Goal: Task Accomplishment & Management: Manage account settings

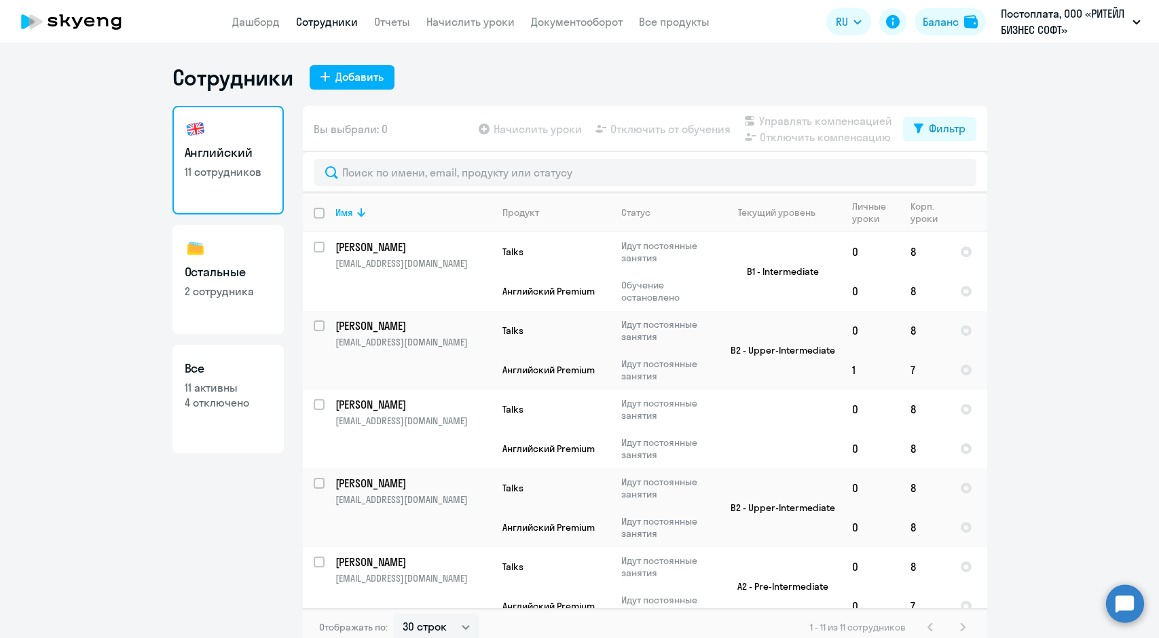
select select "30"
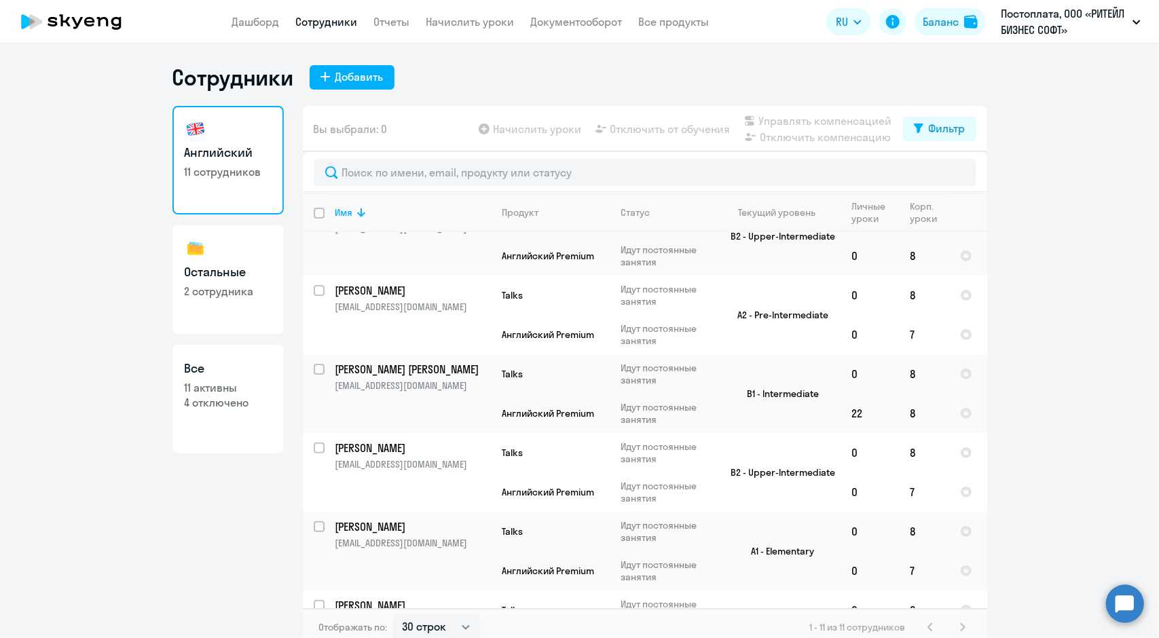
scroll to position [407, 0]
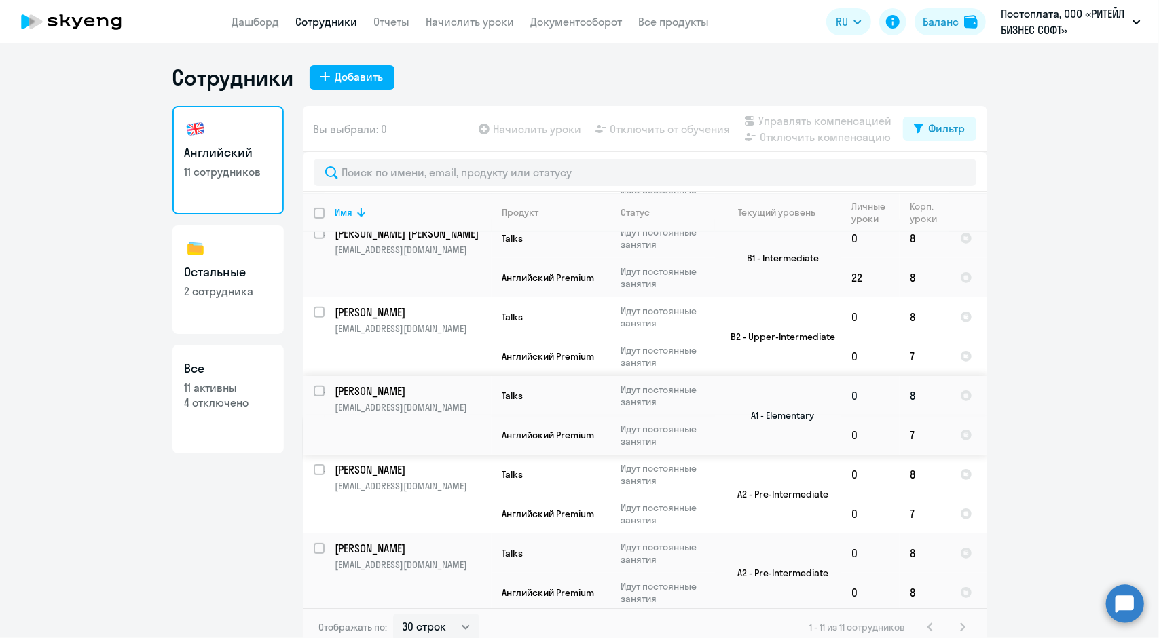
click at [314, 386] on input "select row 41017857" at bounding box center [327, 399] width 27 height 27
checkbox input "true"
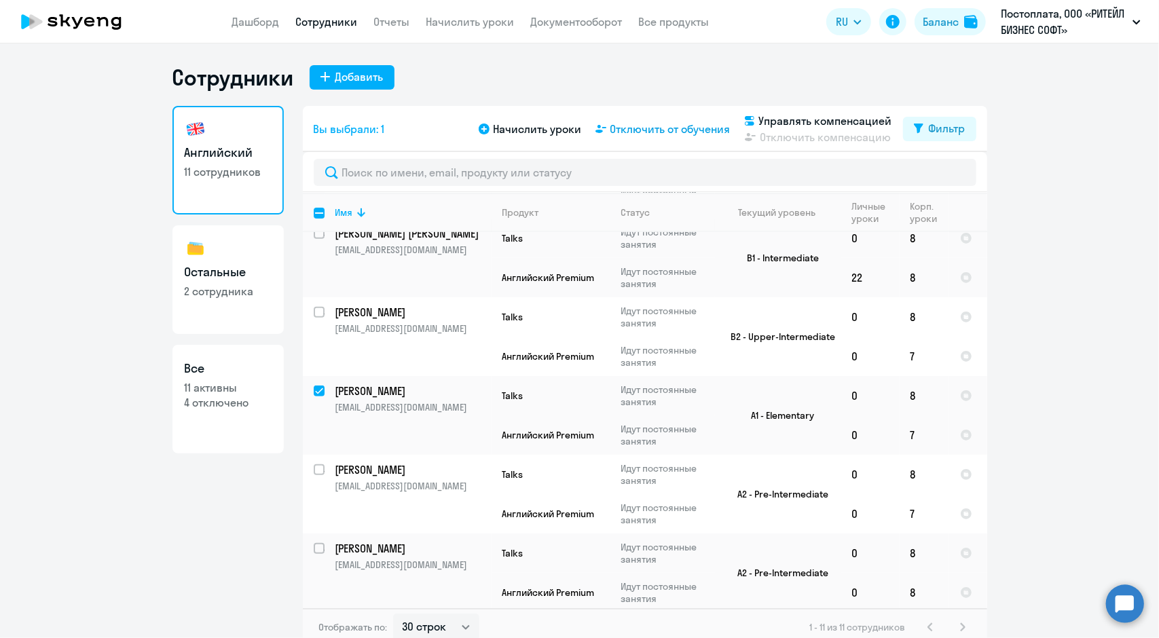
click at [620, 134] on span "Отключить от обучения" at bounding box center [670, 129] width 120 height 16
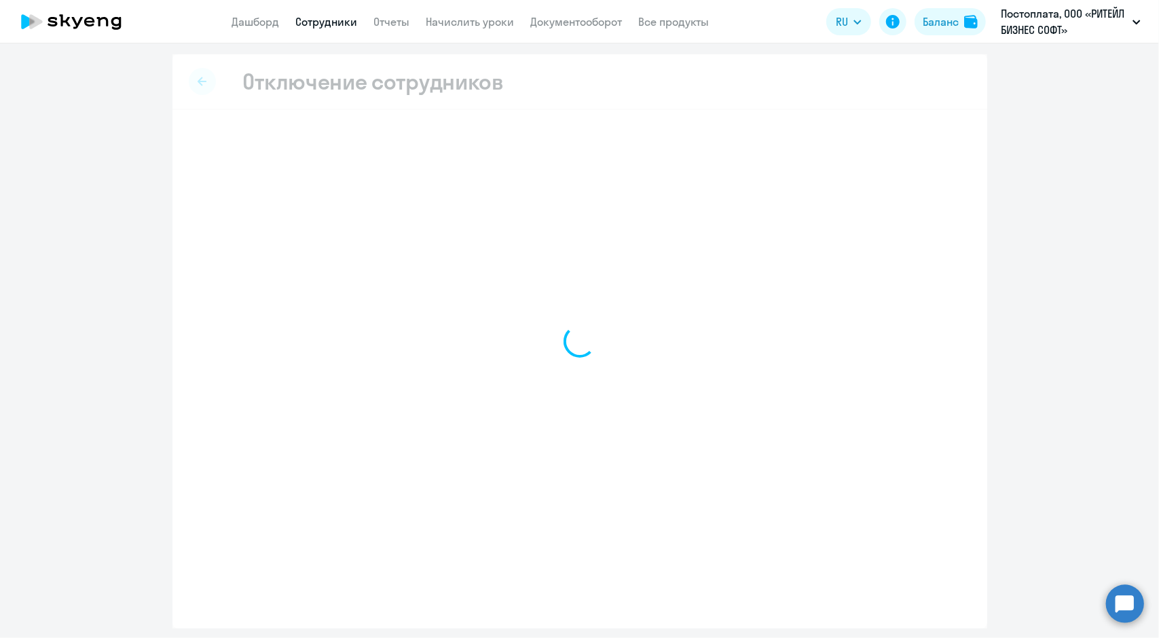
select select "all"
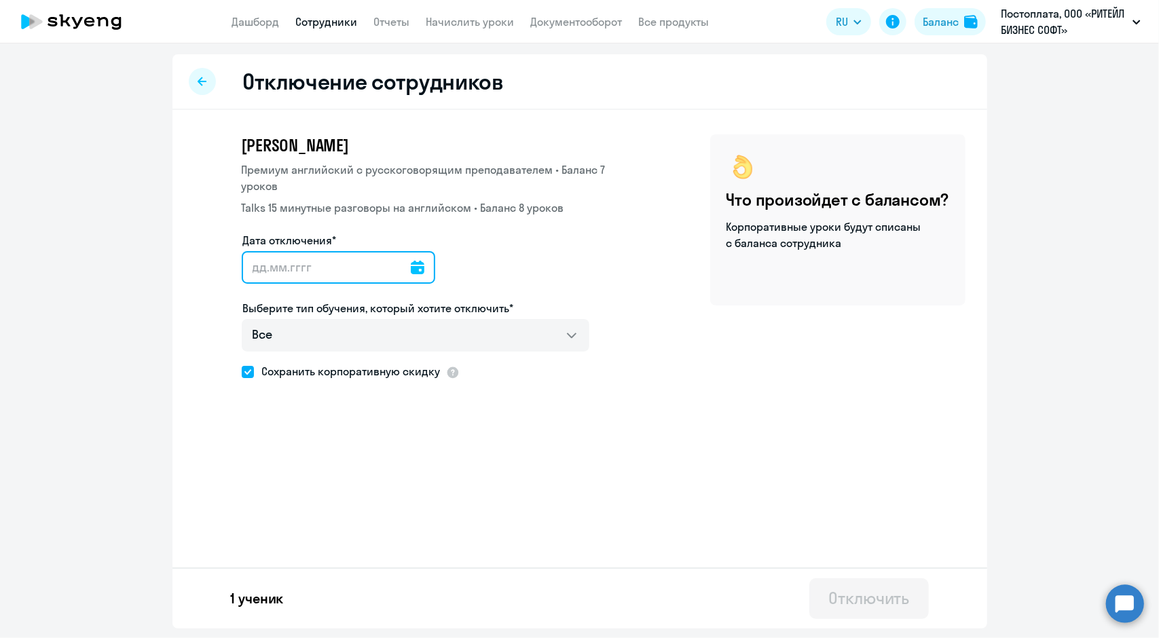
click at [301, 259] on input "Дата отключения*" at bounding box center [338, 267] width 193 height 33
click at [411, 261] on icon at bounding box center [418, 268] width 14 height 14
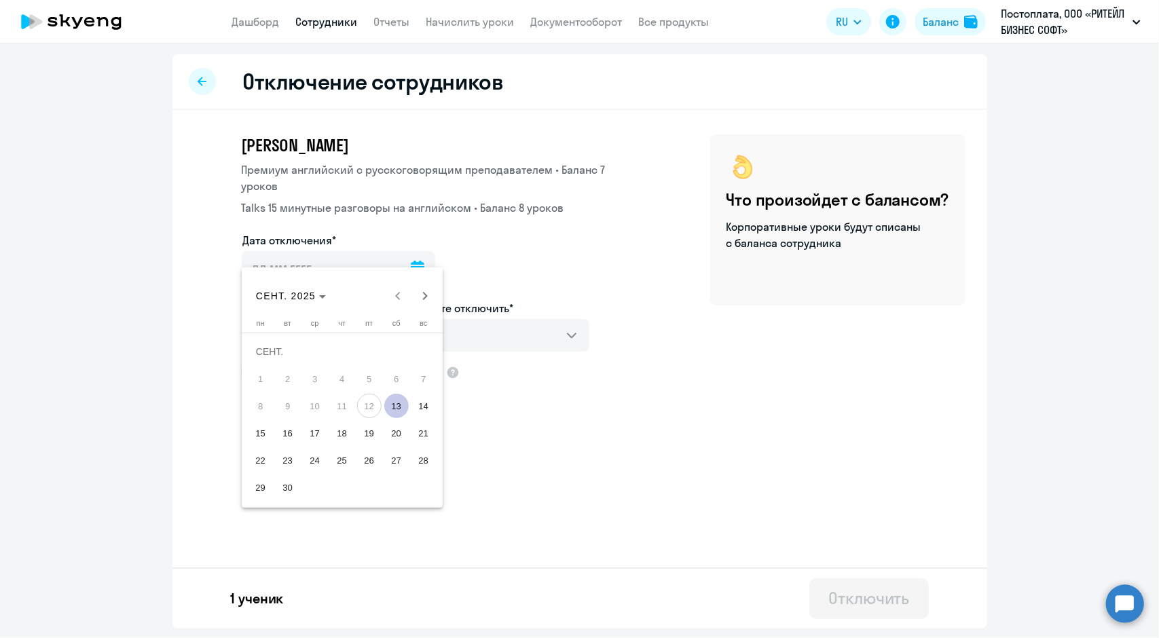
click at [398, 402] on span "13" at bounding box center [396, 406] width 24 height 24
type input "[DATE]"
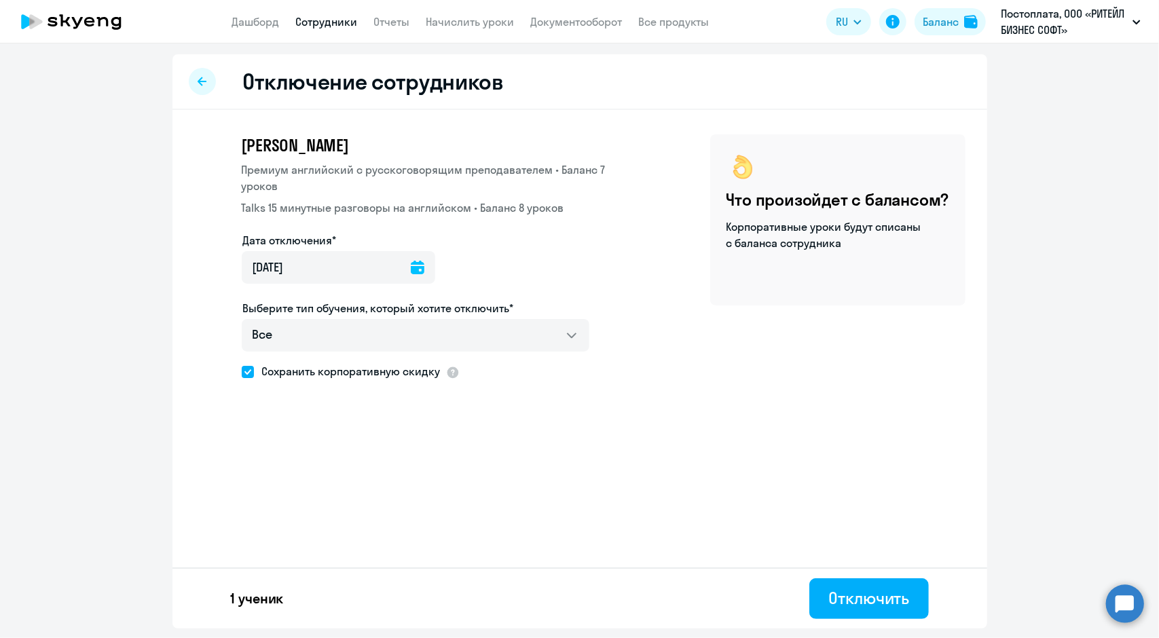
click at [743, 439] on div "Оксана Артемьева Премиум английский с русскоговорящим преподавателем • Баланс 7…" at bounding box center [579, 293] width 815 height 367
click at [866, 605] on div "Отключить" at bounding box center [868, 598] width 81 height 22
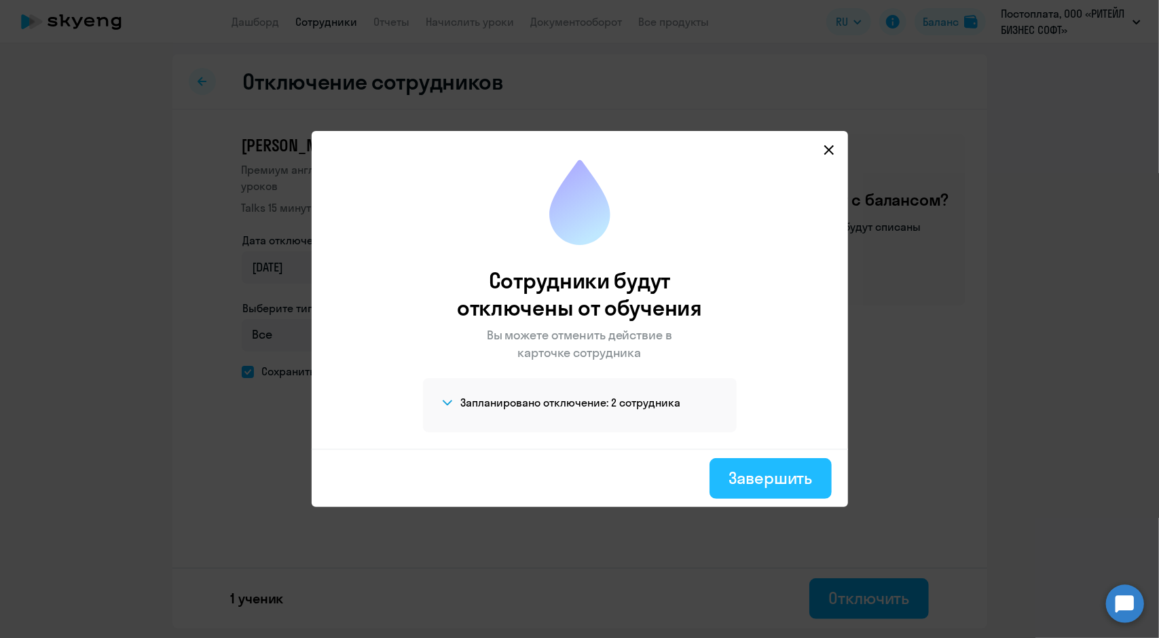
click at [793, 484] on div "Завершить" at bounding box center [770, 478] width 84 height 22
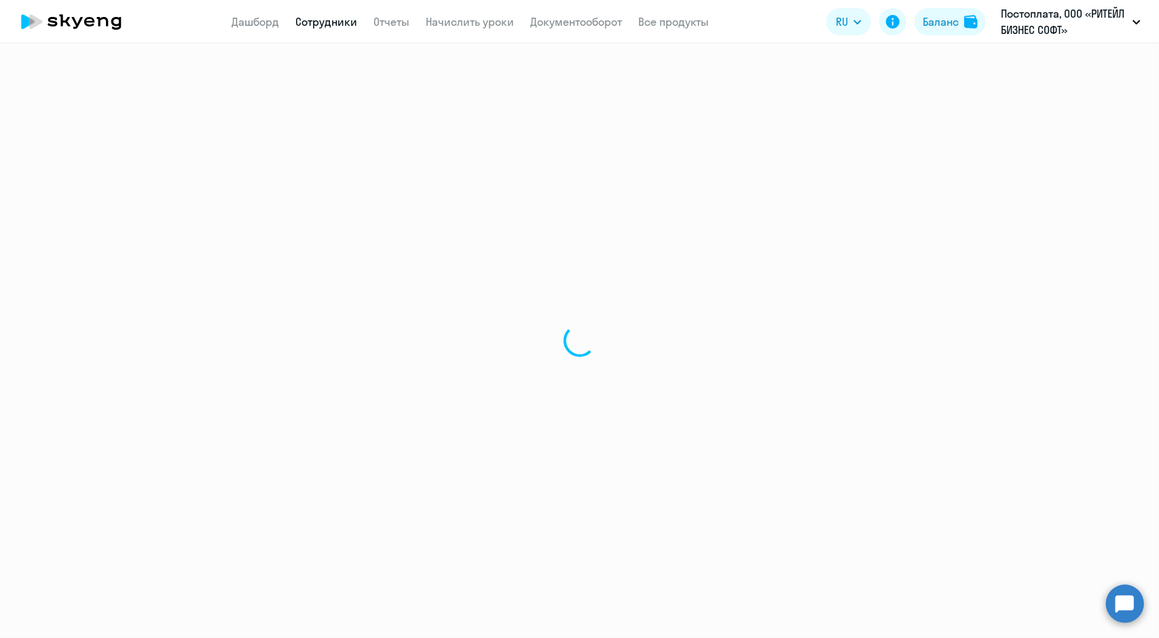
select select "30"
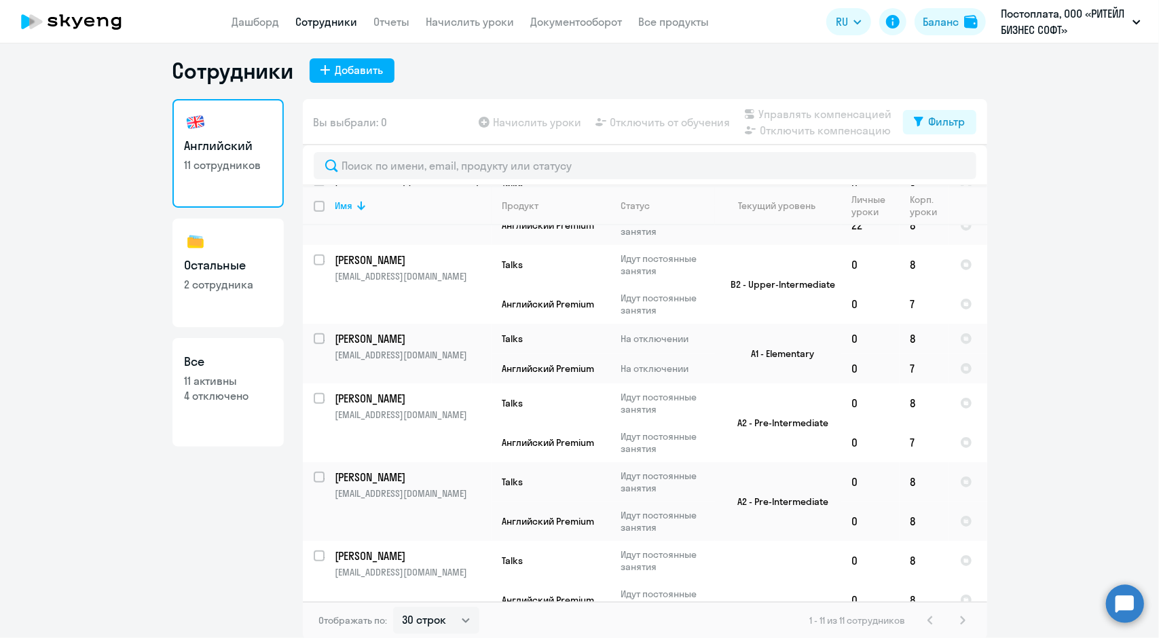
scroll to position [8, 0]
click at [209, 369] on h3 "Все" at bounding box center [228, 361] width 87 height 18
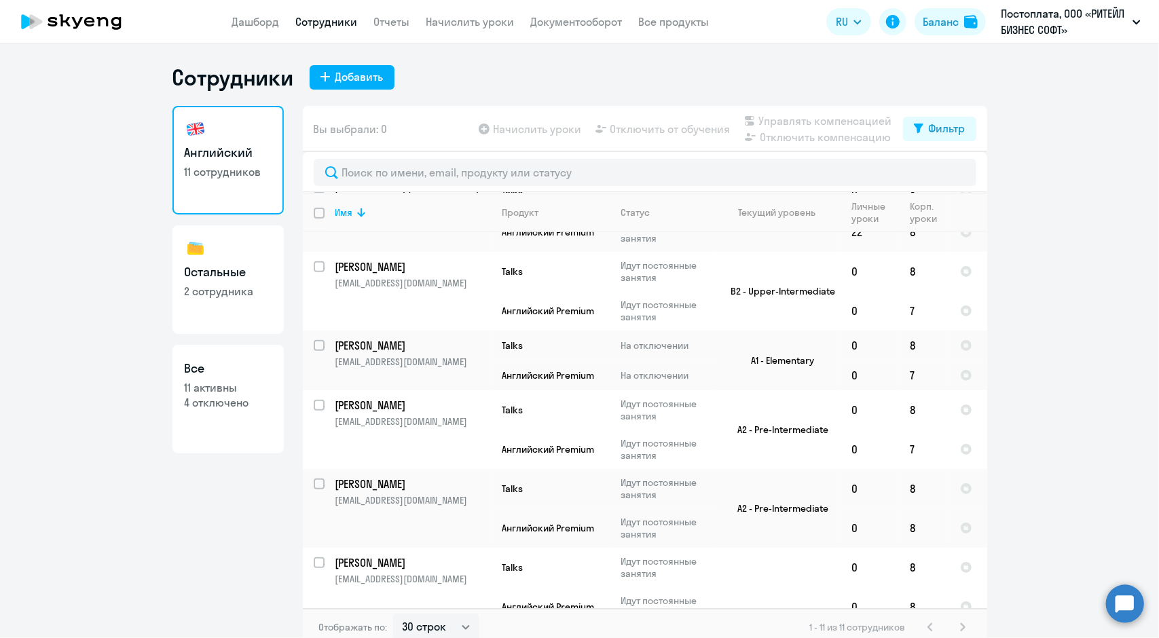
select select "30"
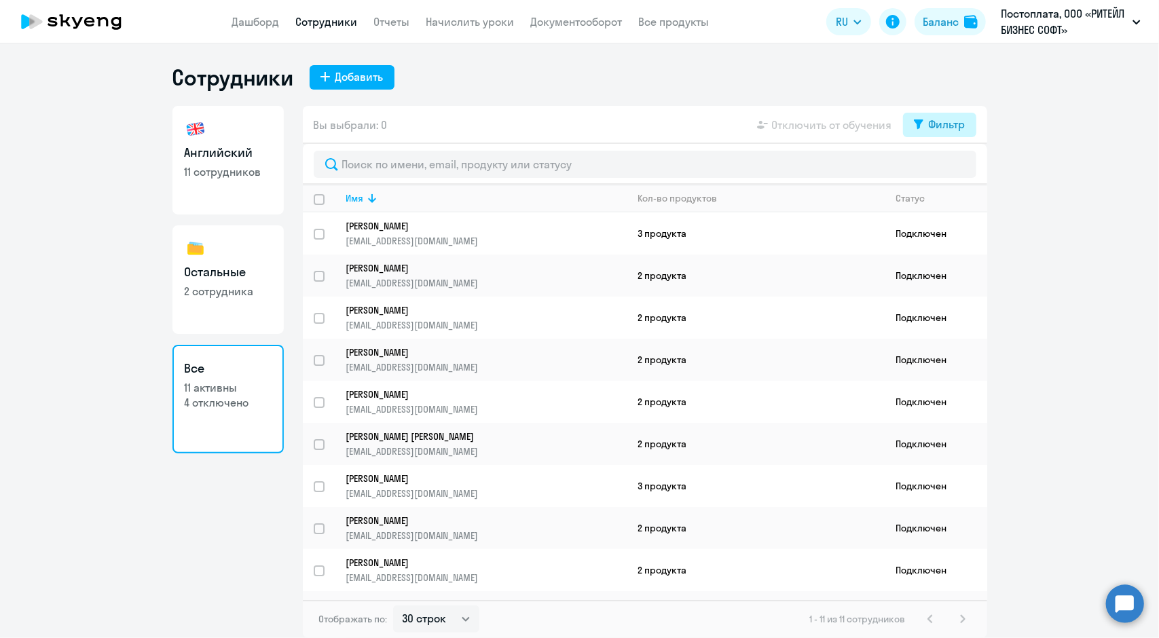
click at [940, 124] on div "Фильтр" at bounding box center [947, 124] width 37 height 16
click at [954, 170] on span at bounding box center [953, 169] width 23 height 14
click at [942, 169] on input "checkbox" at bounding box center [942, 168] width 1 height 1
checkbox input "true"
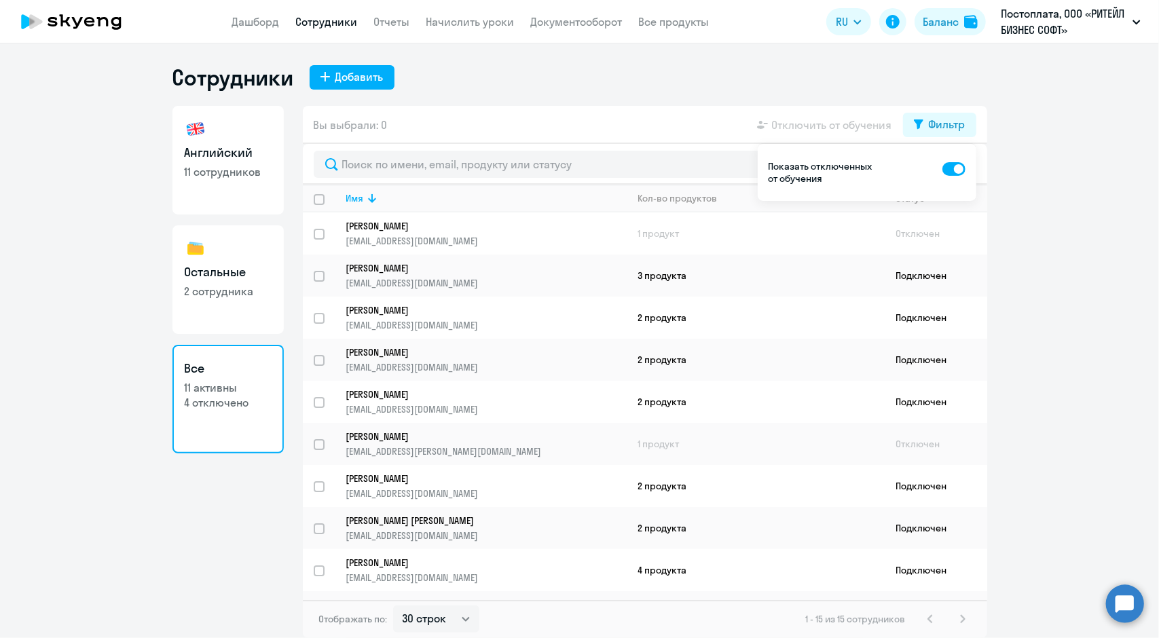
click at [1076, 286] on ng-component "Сотрудники Добавить Английский 11 сотрудников Остальные 2 сотрудника Все 11 акт…" at bounding box center [579, 351] width 1159 height 574
click at [851, 172] on p "Показать отключенных от обучения" at bounding box center [821, 172] width 107 height 24
click at [645, 138] on div "Вы выбрали: 0 Отключить от обучения Фильтр" at bounding box center [645, 125] width 684 height 38
click at [1058, 166] on ng-component "Сотрудники Добавить Английский 11 сотрудников Остальные 2 сотрудника Все 11 акт…" at bounding box center [579, 351] width 1159 height 574
click at [631, 133] on div "Вы выбрали: 0 Отключить от обучения Фильтр" at bounding box center [645, 125] width 684 height 38
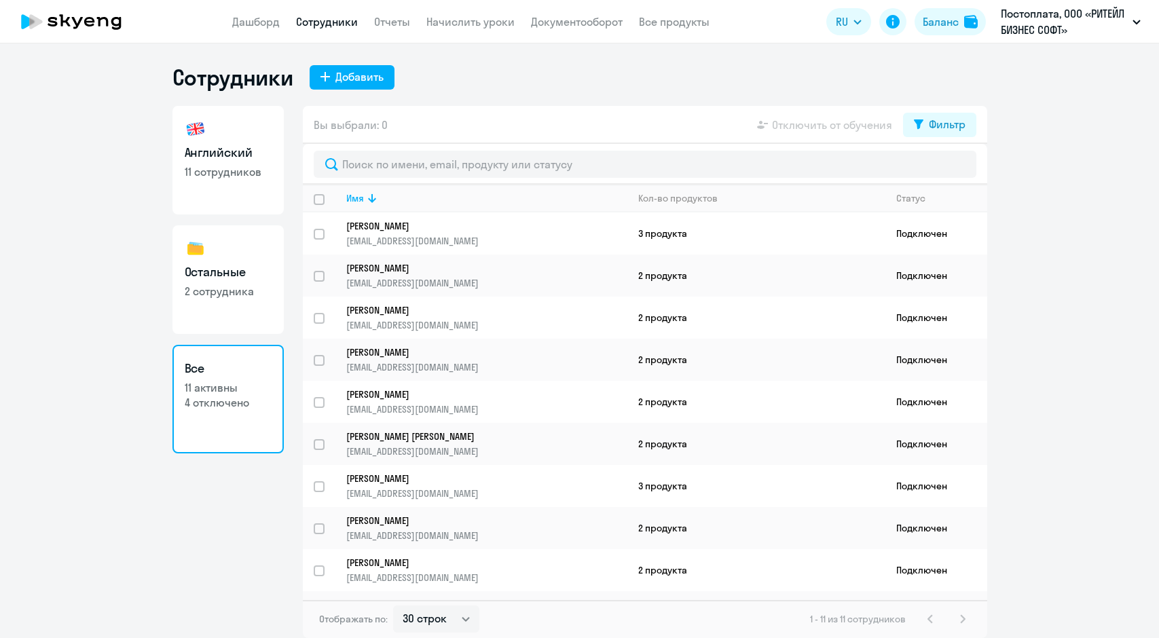
select select "30"
click at [191, 261] on link "Остальные 2 сотрудника" at bounding box center [227, 279] width 111 height 109
select select "30"
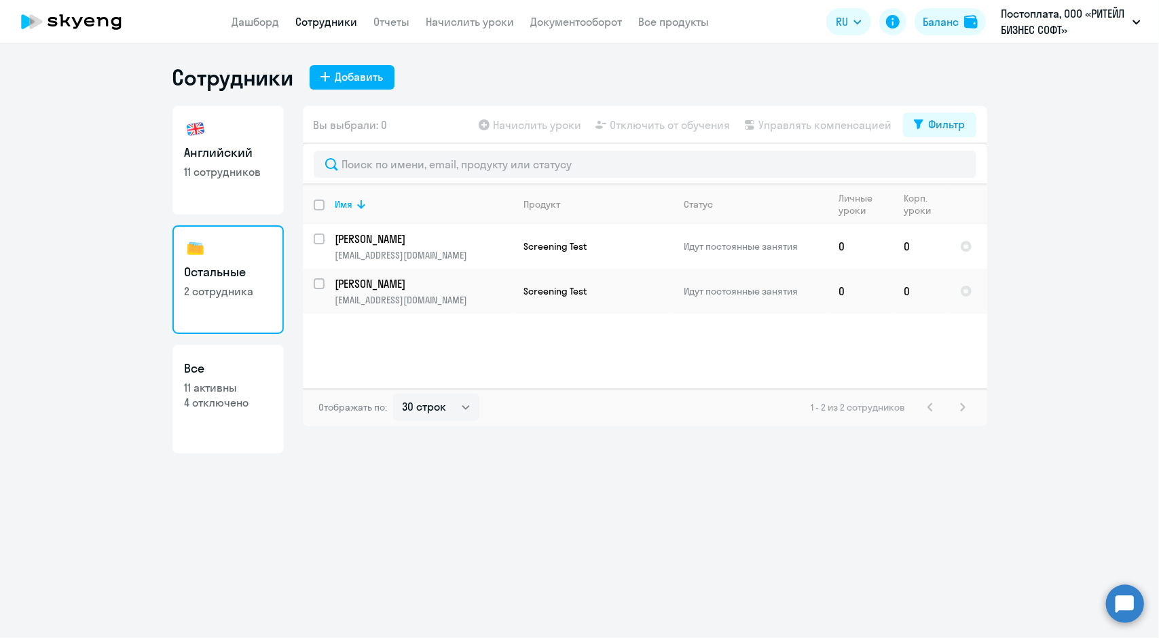
click at [219, 415] on link "Все 11 активны 4 отключено" at bounding box center [227, 399] width 111 height 109
select select "30"
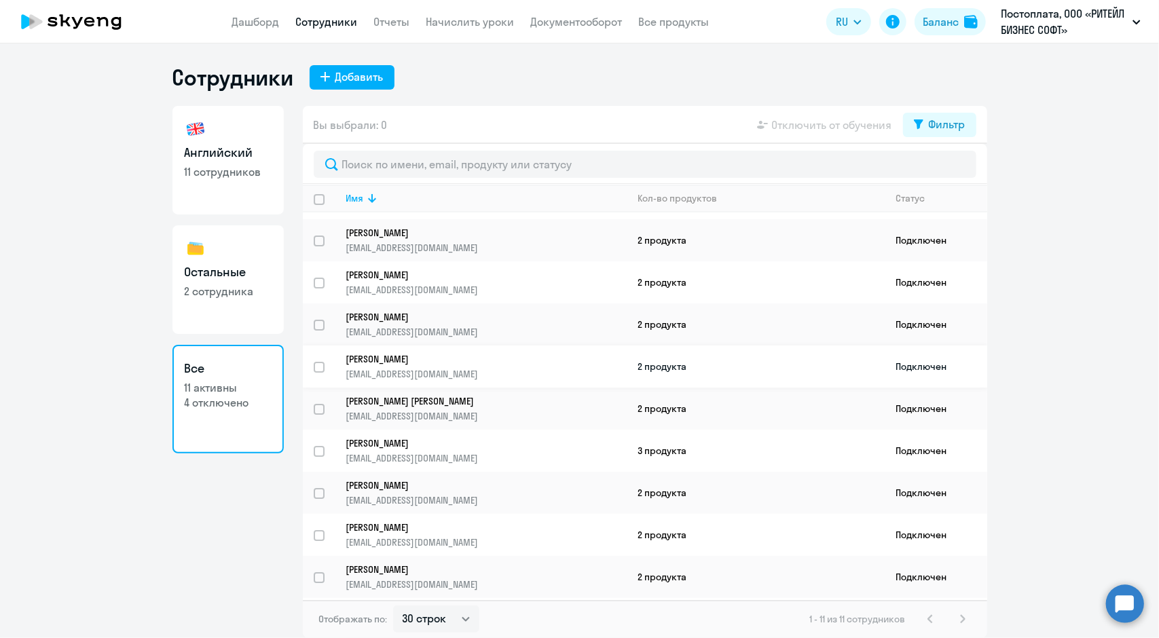
scroll to position [65, 0]
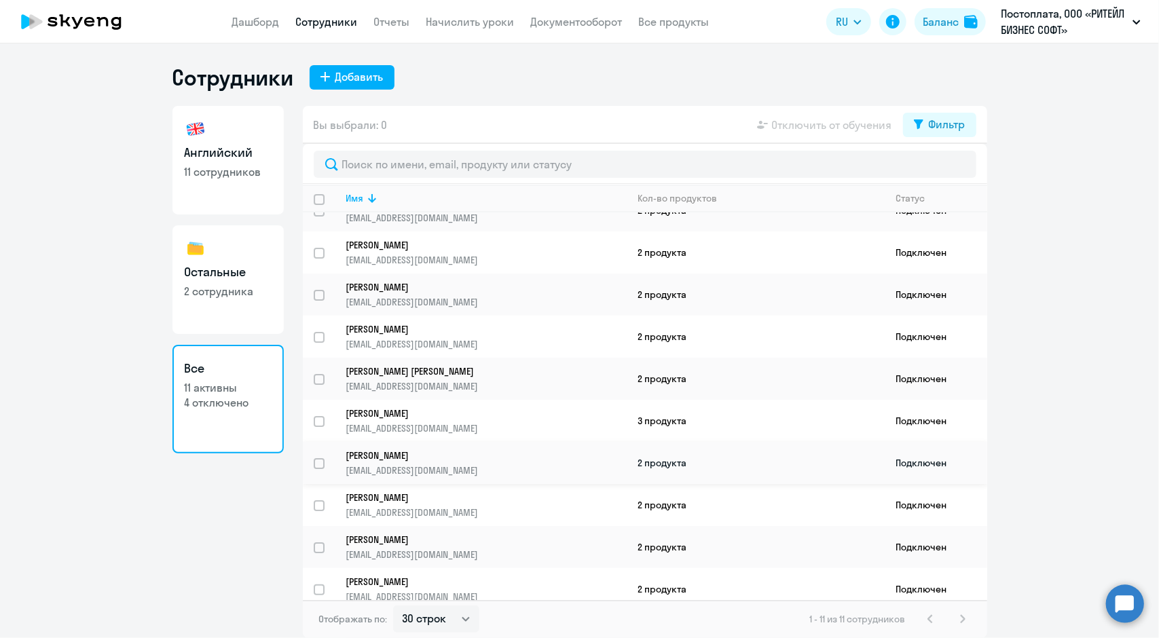
click at [318, 458] on input "select row 41017857" at bounding box center [327, 471] width 27 height 27
checkbox input "true"
click at [844, 126] on span "Отключить от обучения" at bounding box center [832, 125] width 120 height 16
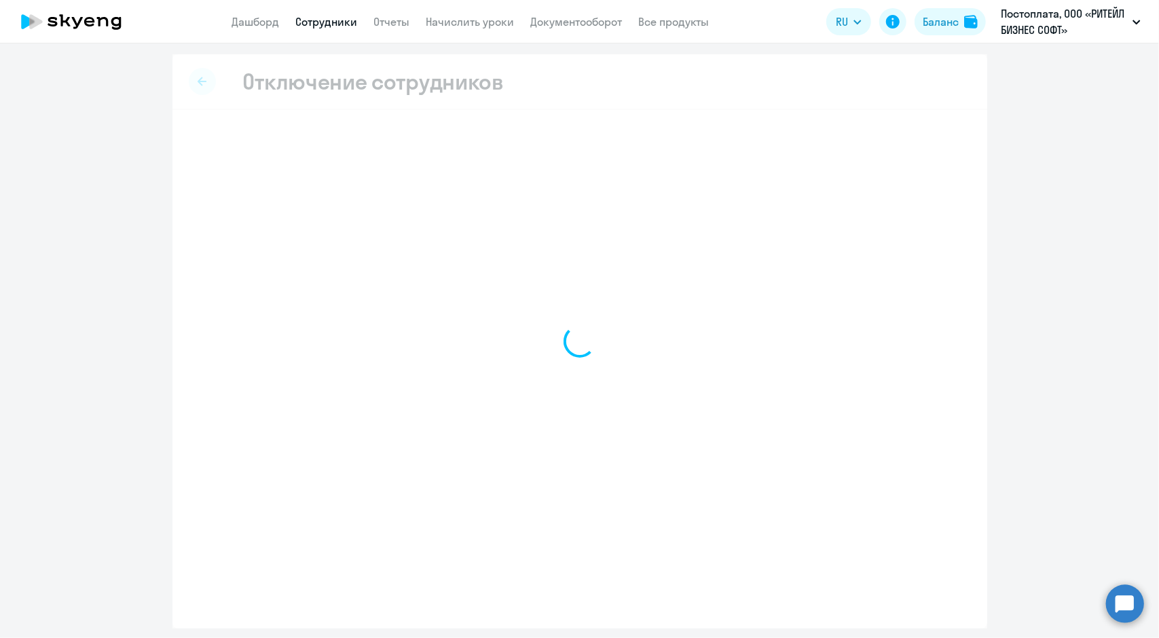
select select "all"
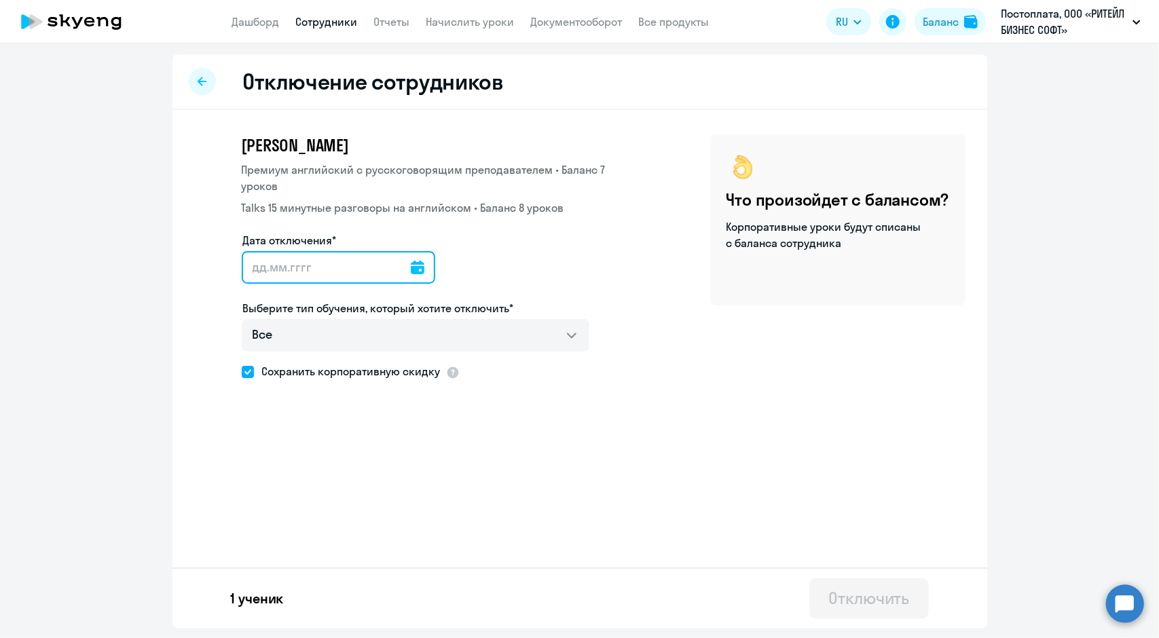
click at [319, 255] on input "Дата отключения*" at bounding box center [338, 267] width 193 height 33
click at [413, 261] on icon at bounding box center [418, 268] width 14 height 14
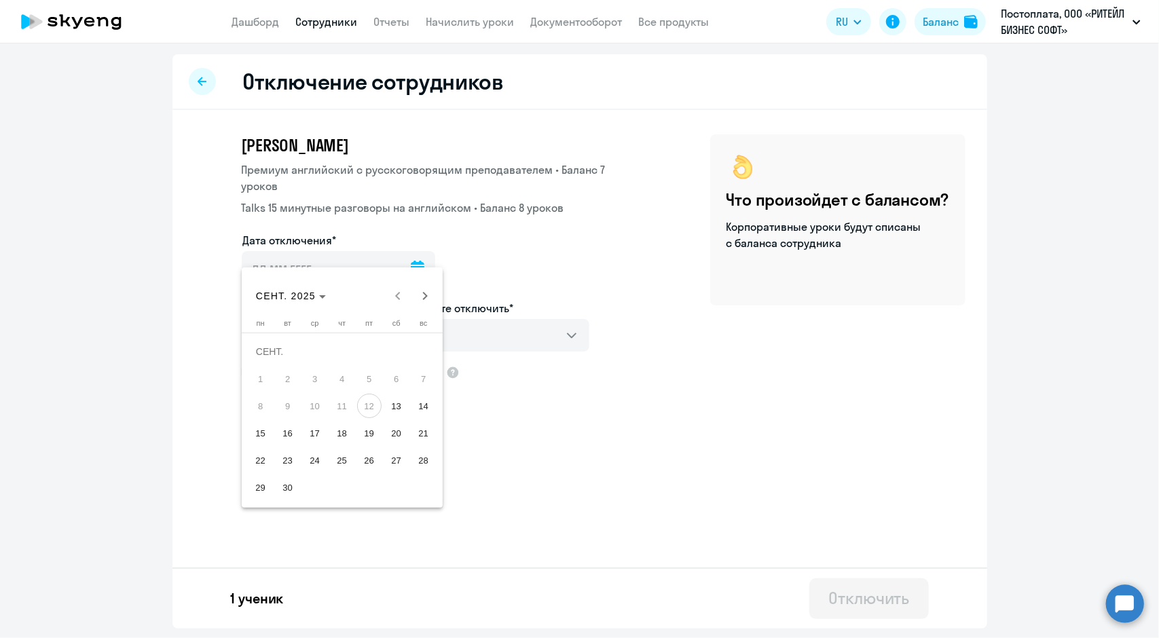
click at [369, 407] on span "12" at bounding box center [369, 406] width 24 height 24
click at [399, 407] on span "13" at bounding box center [396, 406] width 24 height 24
type input "[DATE]"
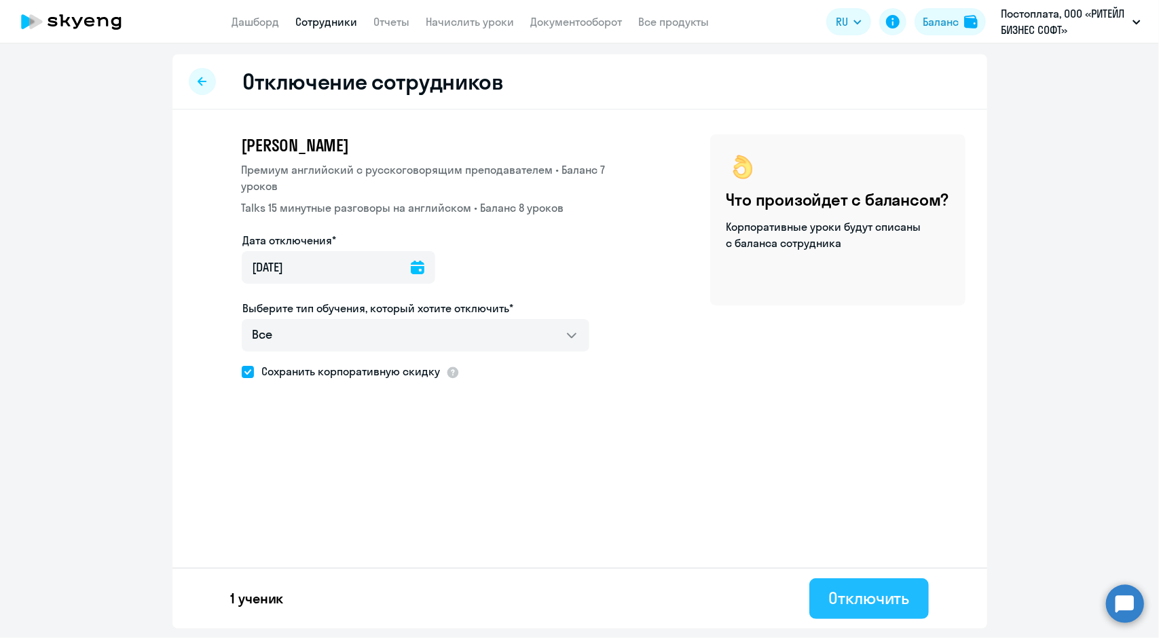
click at [848, 593] on div "Отключить" at bounding box center [868, 598] width 81 height 22
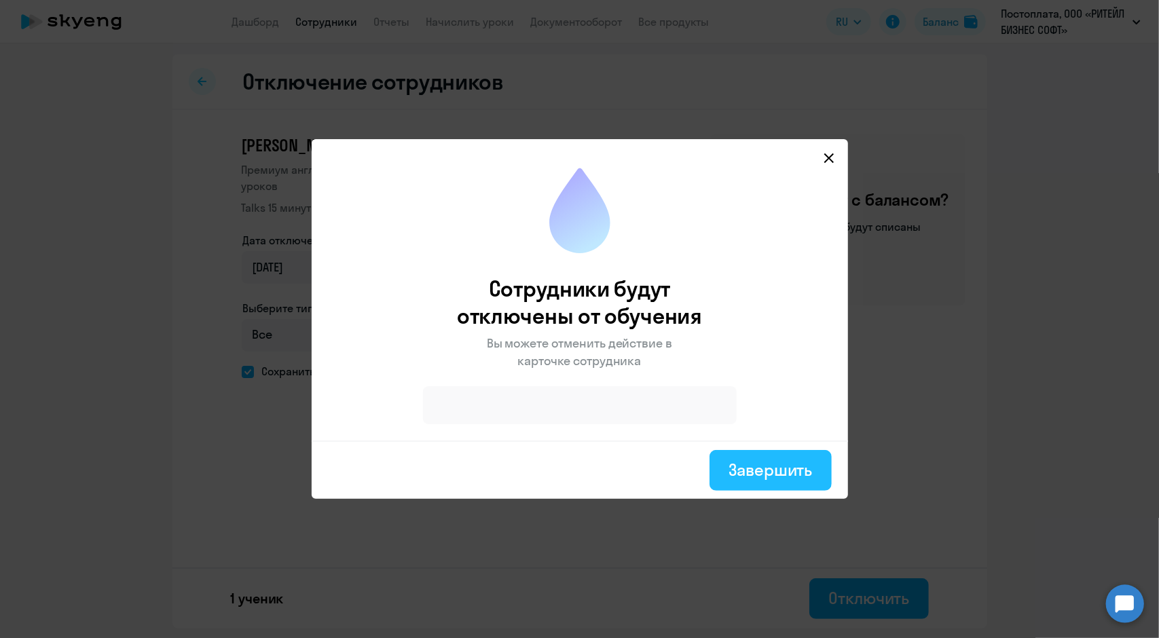
click at [766, 468] on div "Завершить" at bounding box center [770, 470] width 84 height 22
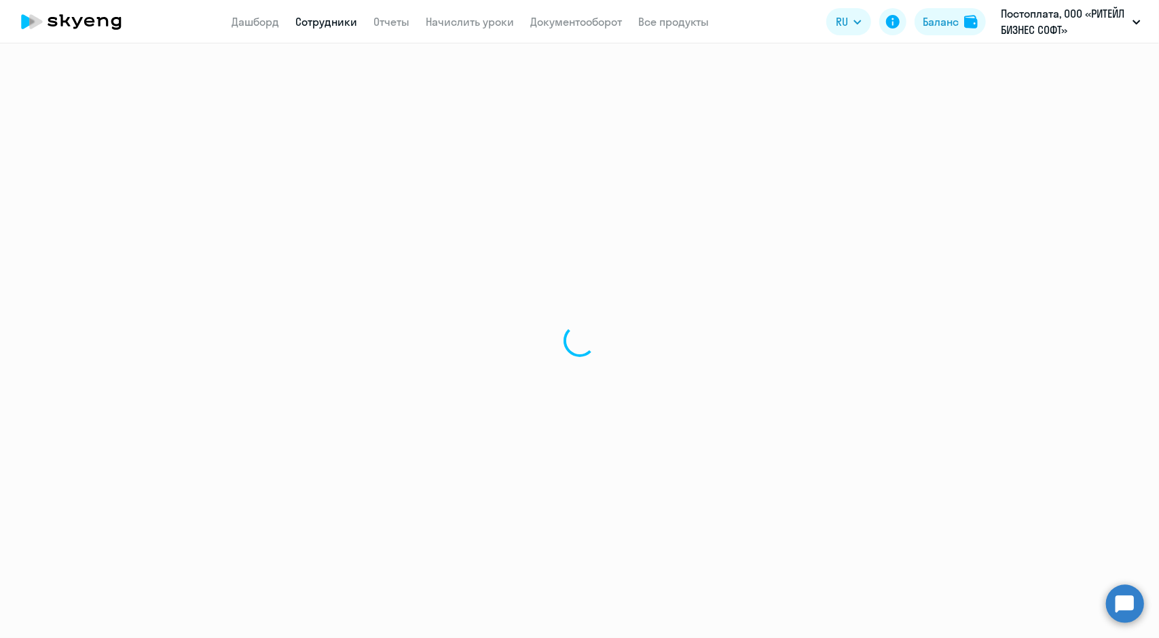
select select "30"
